Goal: Check status: Check status

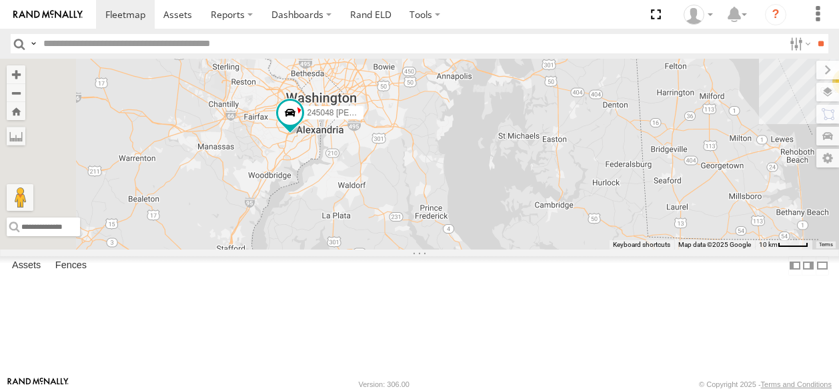
drag, startPoint x: 441, startPoint y: 343, endPoint x: 625, endPoint y: 227, distance: 217.9
click at [625, 227] on div "468334 [PERSON_NAME] 245048 [PERSON_NAME] Hino 4" at bounding box center [419, 154] width 839 height 190
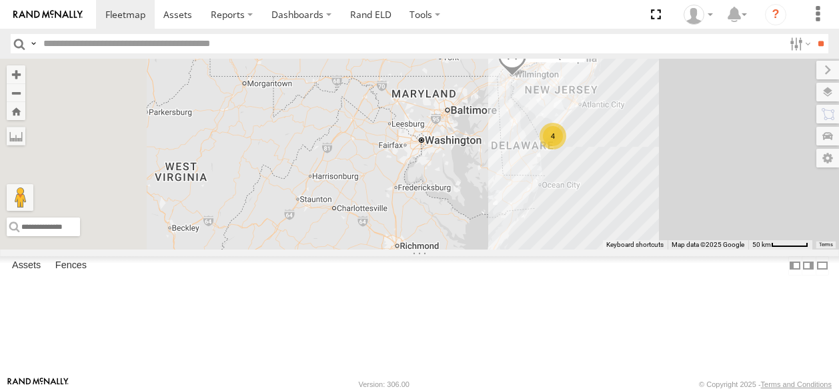
drag, startPoint x: 455, startPoint y: 287, endPoint x: 685, endPoint y: 148, distance: 269.5
click at [688, 150] on div "468334 [PERSON_NAME] 4 245048 [PERSON_NAME] Hino" at bounding box center [419, 154] width 839 height 190
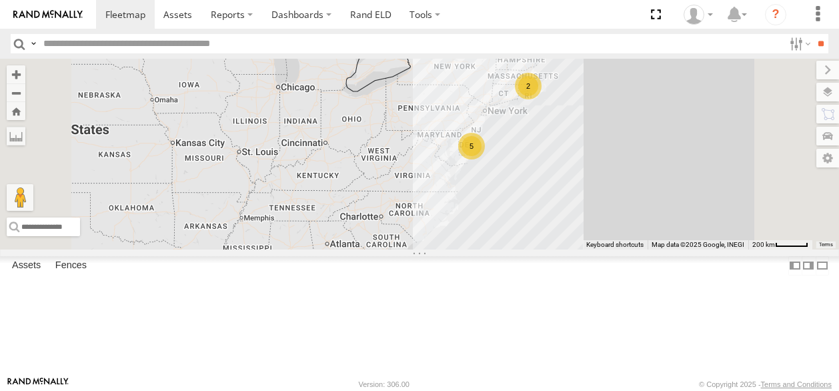
drag, startPoint x: 673, startPoint y: 151, endPoint x: 612, endPoint y: 207, distance: 83.1
click at [619, 201] on div "2 5" at bounding box center [419, 154] width 839 height 190
